Goal: Task Accomplishment & Management: Manage account settings

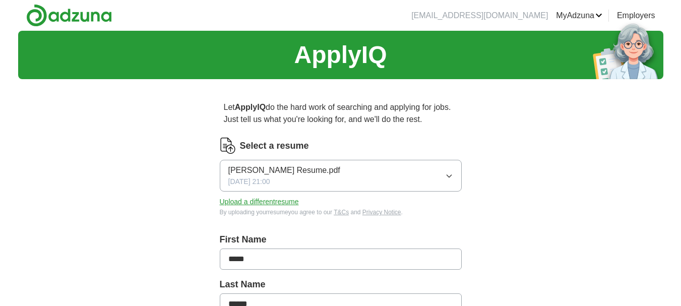
click at [449, 175] on icon "button" at bounding box center [449, 176] width 8 height 8
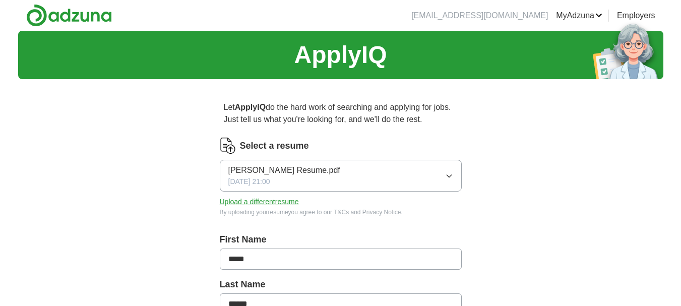
click at [282, 203] on button "Upload a different resume" at bounding box center [259, 202] width 79 height 11
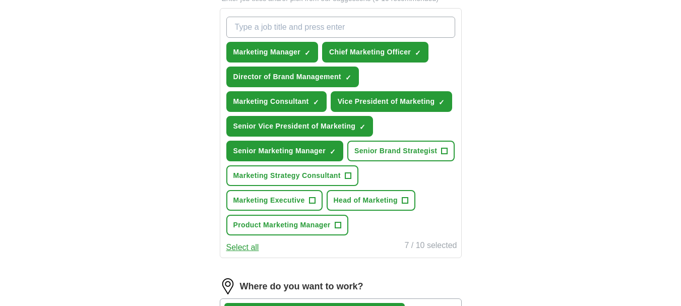
scroll to position [366, 0]
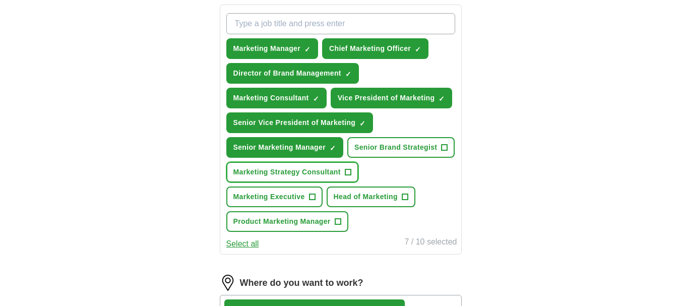
click at [316, 170] on span "Marketing Strategy Consultant" at bounding box center [286, 172] width 107 height 11
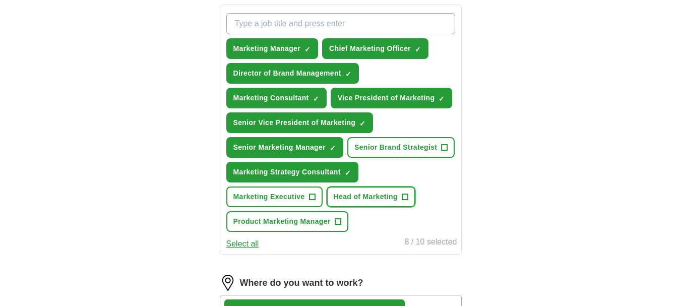
click at [340, 190] on button "Head of Marketing +" at bounding box center [371, 197] width 89 height 21
click at [296, 198] on span "Marketing Executive" at bounding box center [269, 197] width 72 height 11
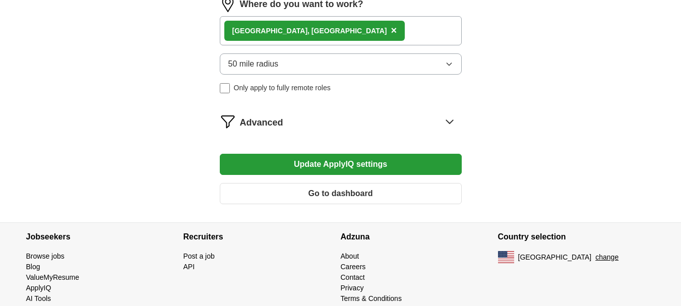
scroll to position [649, 0]
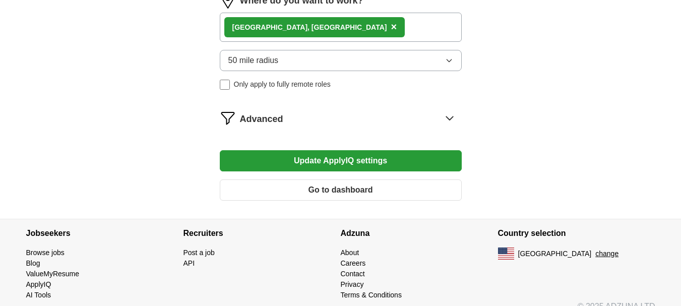
click at [451, 119] on icon at bounding box center [450, 118] width 16 height 16
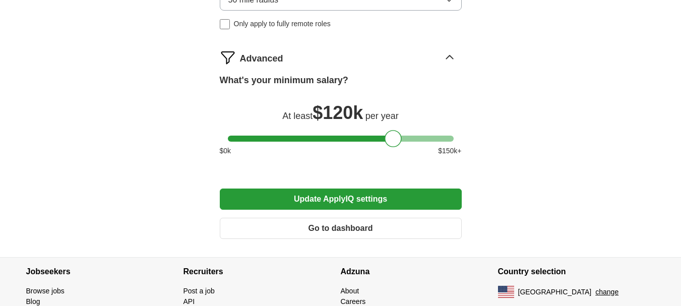
scroll to position [762, 0]
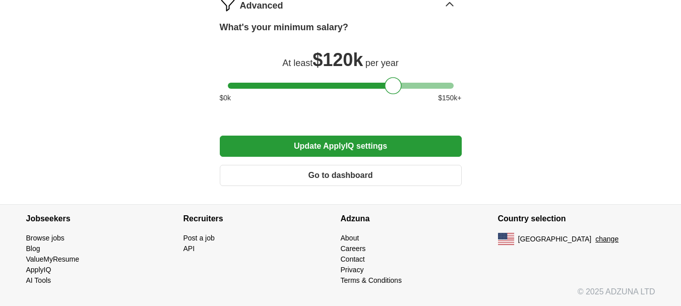
click at [392, 142] on button "Update ApplyIQ settings" at bounding box center [341, 146] width 242 height 21
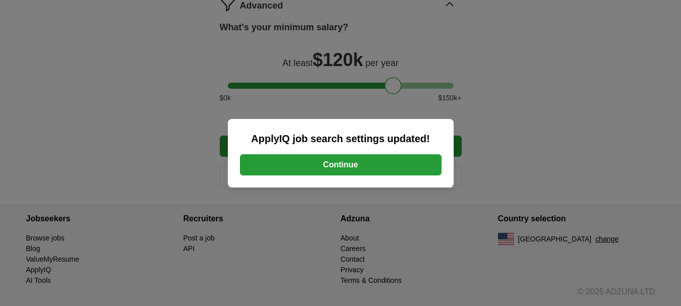
click at [371, 163] on button "Continue" at bounding box center [341, 164] width 202 height 21
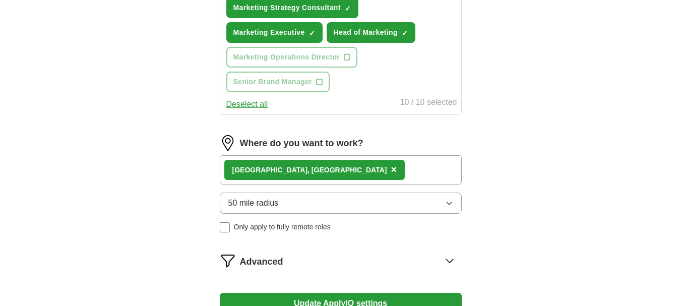
scroll to position [534, 0]
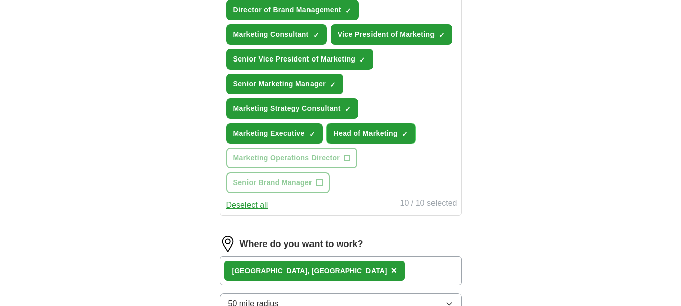
click at [0, 0] on span "×" at bounding box center [0, 0] width 0 height 0
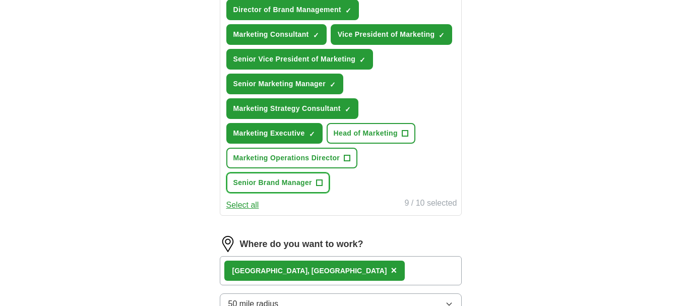
click at [280, 178] on button "Senior Brand Manager +" at bounding box center [277, 182] width 103 height 21
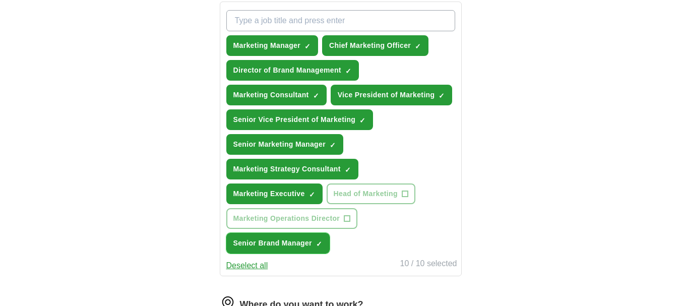
scroll to position [359, 0]
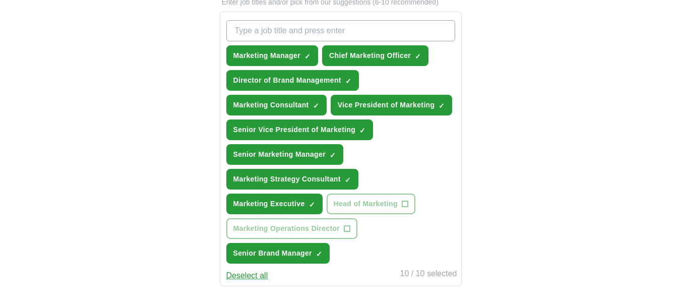
click at [283, 29] on input "What job are you looking for?" at bounding box center [340, 30] width 229 height 21
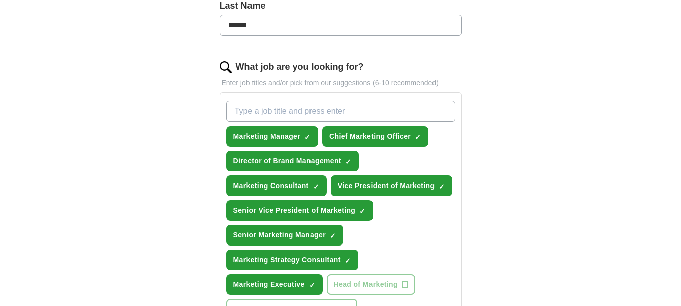
scroll to position [266, 0]
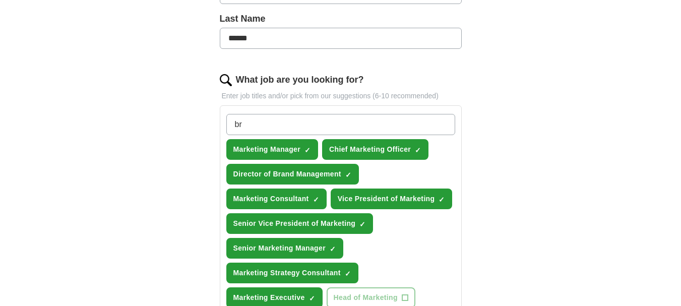
type input "b"
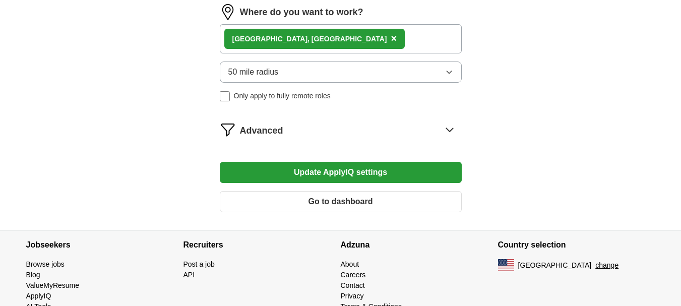
scroll to position [665, 0]
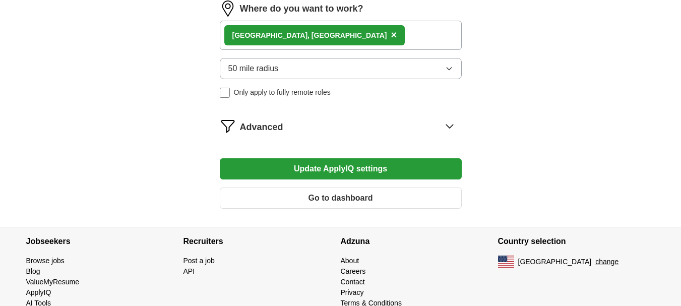
click at [423, 161] on button "Update ApplyIQ settings" at bounding box center [341, 168] width 242 height 21
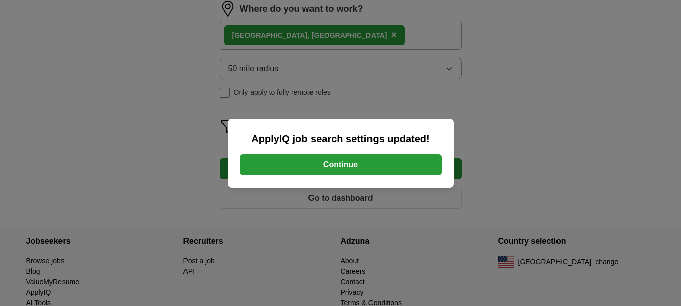
click at [415, 162] on button "Continue" at bounding box center [341, 164] width 202 height 21
